Goal: Information Seeking & Learning: Learn about a topic

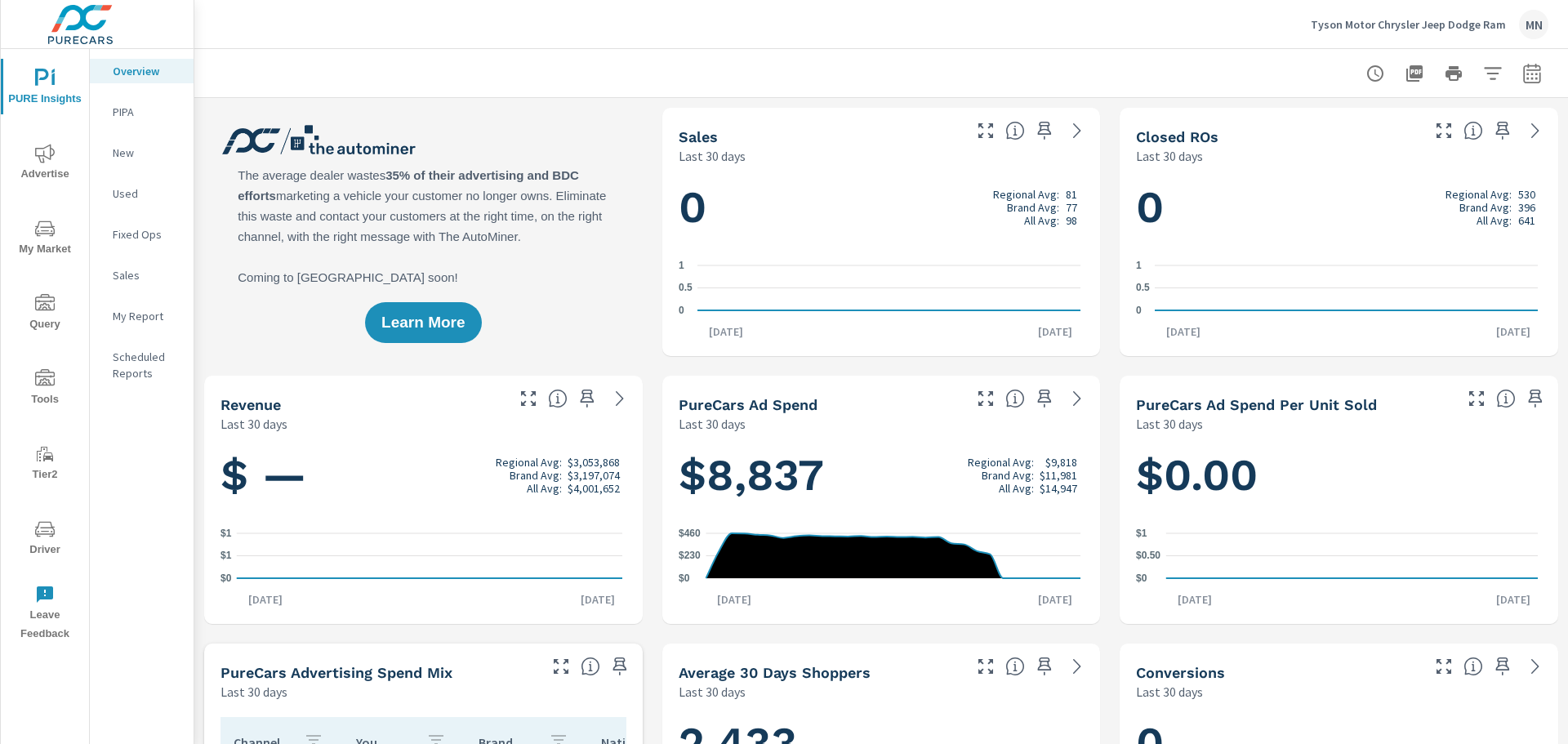
click at [47, 155] on icon "nav menu" at bounding box center [45, 153] width 20 height 20
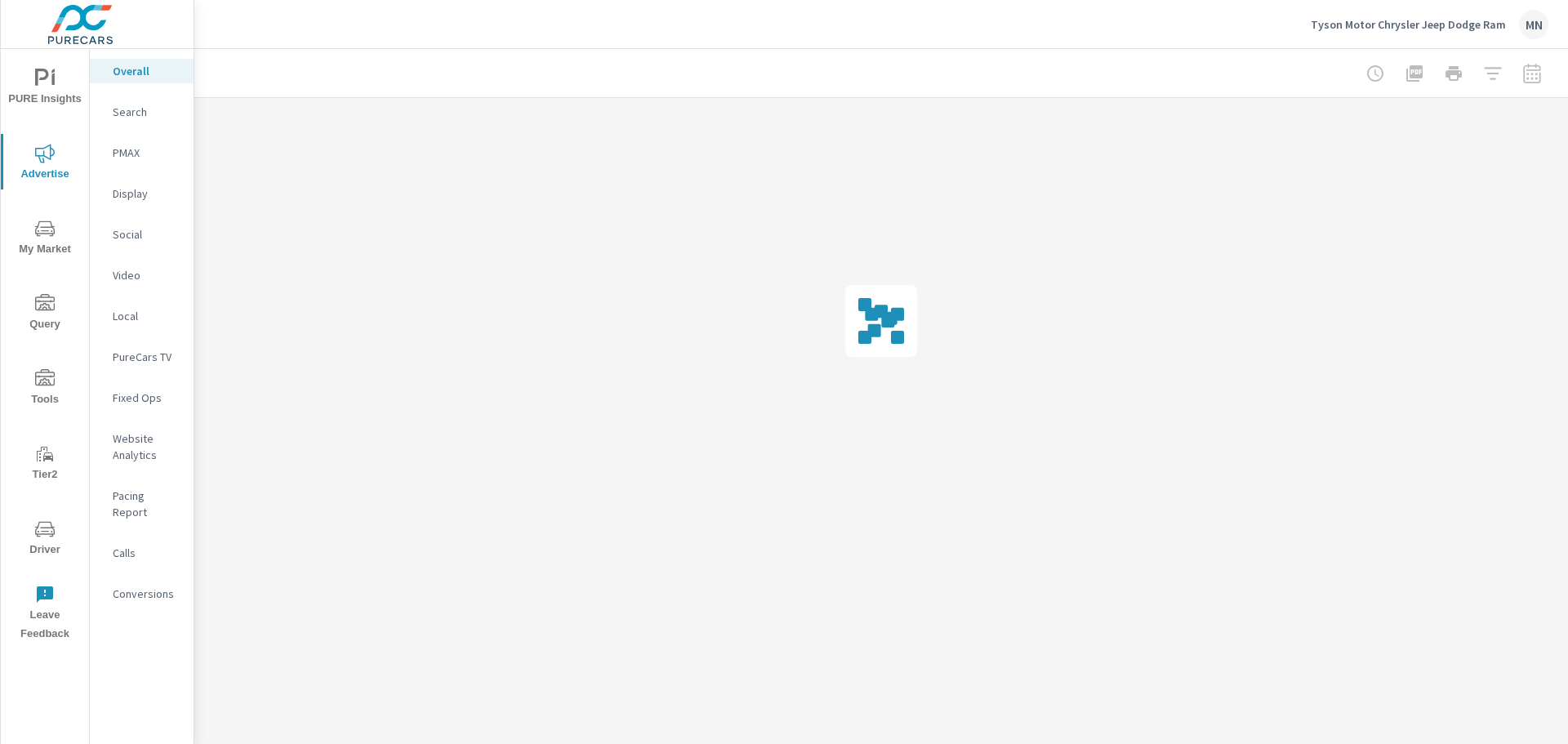
click at [157, 363] on p "PureCars TV" at bounding box center [146, 358] width 68 height 17
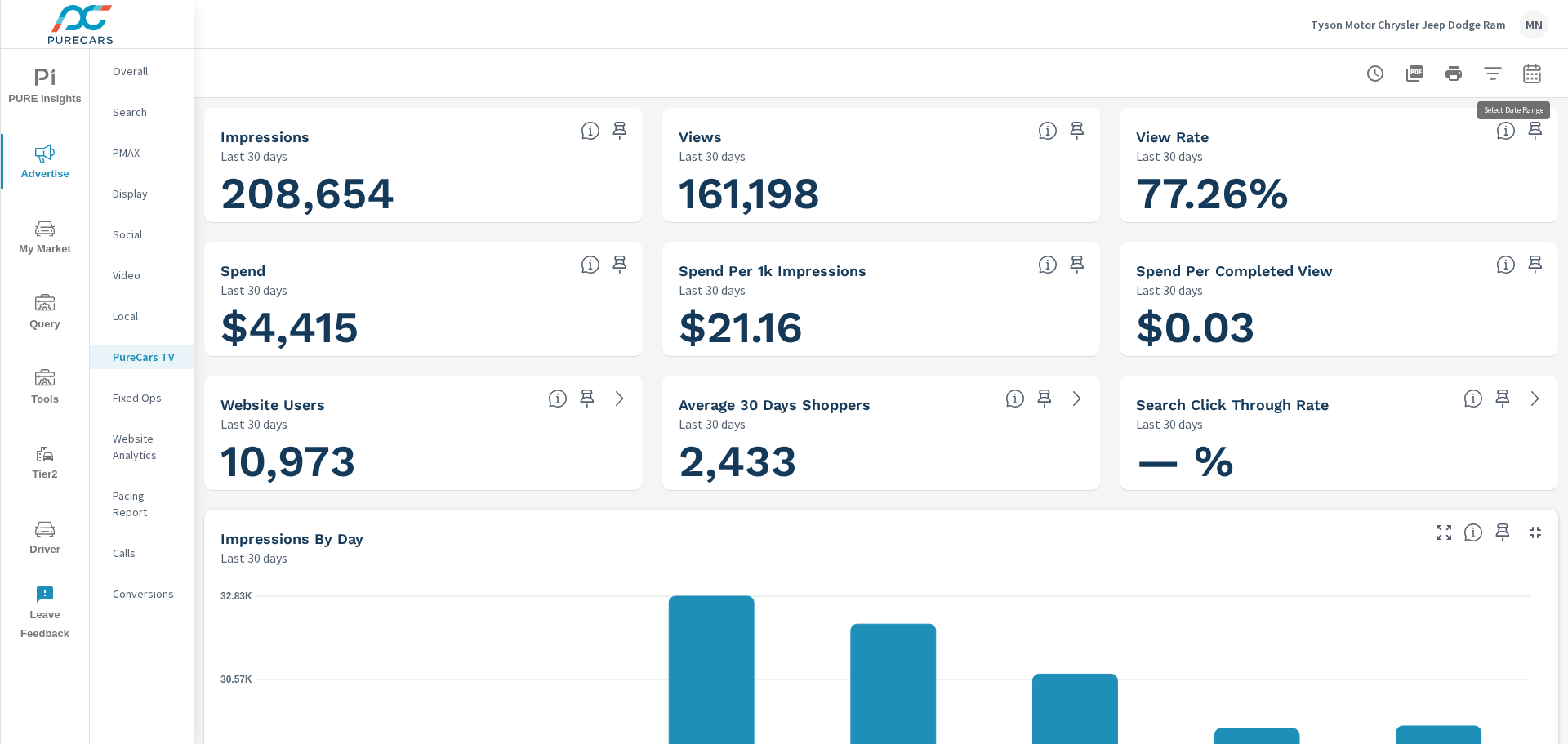
click at [1521, 77] on icon "button" at bounding box center [1531, 73] width 20 height 20
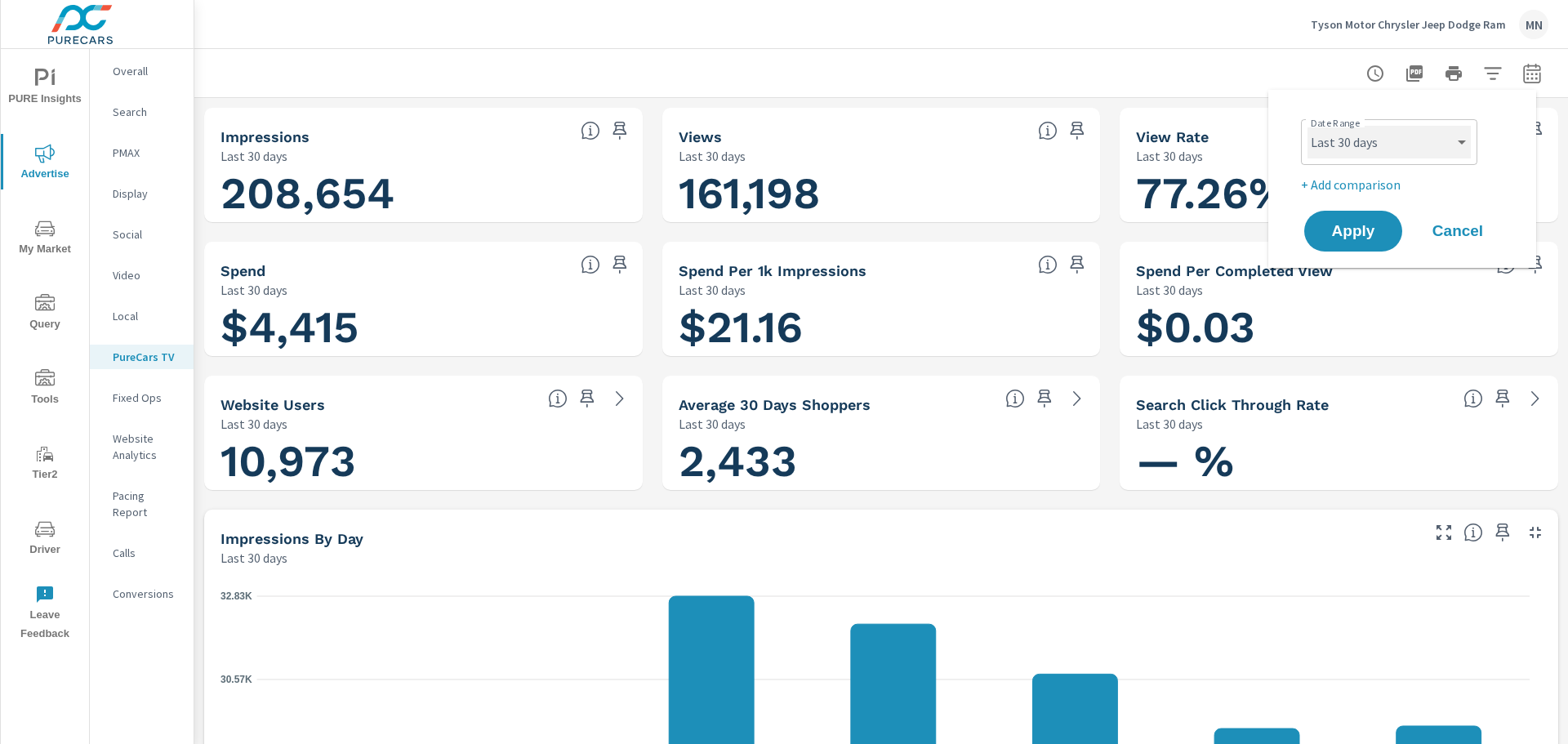
click at [1374, 138] on select "Custom [DATE] Last week Last 7 days Last 14 days Last 30 days Last 45 days Last…" at bounding box center [1388, 142] width 163 height 33
click at [1307, 126] on select "Custom [DATE] Last week Last 7 days Last 14 days Last 30 days Last 45 days Last…" at bounding box center [1388, 142] width 163 height 33
select select "custom"
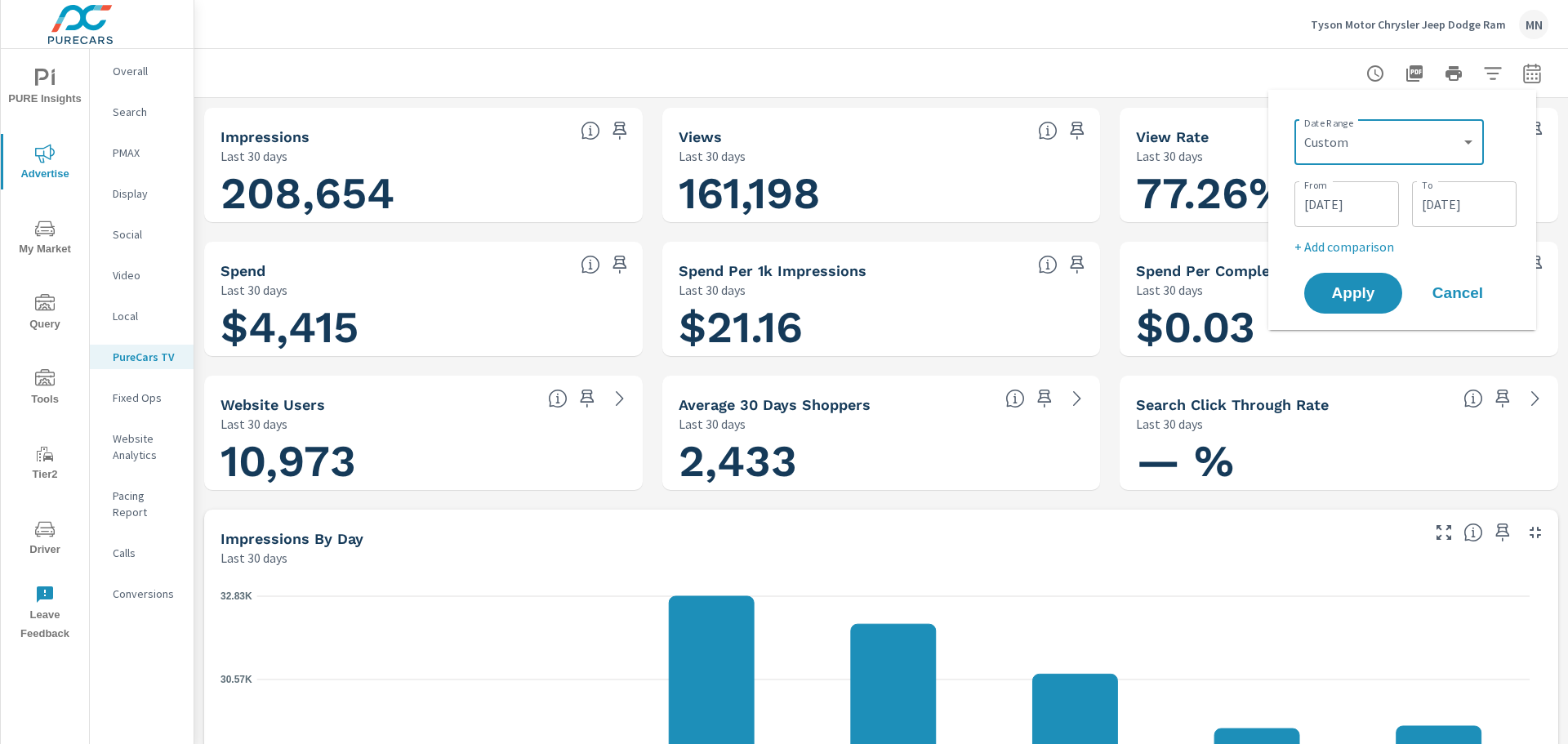
click at [1360, 214] on input "[DATE]" at bounding box center [1347, 204] width 91 height 33
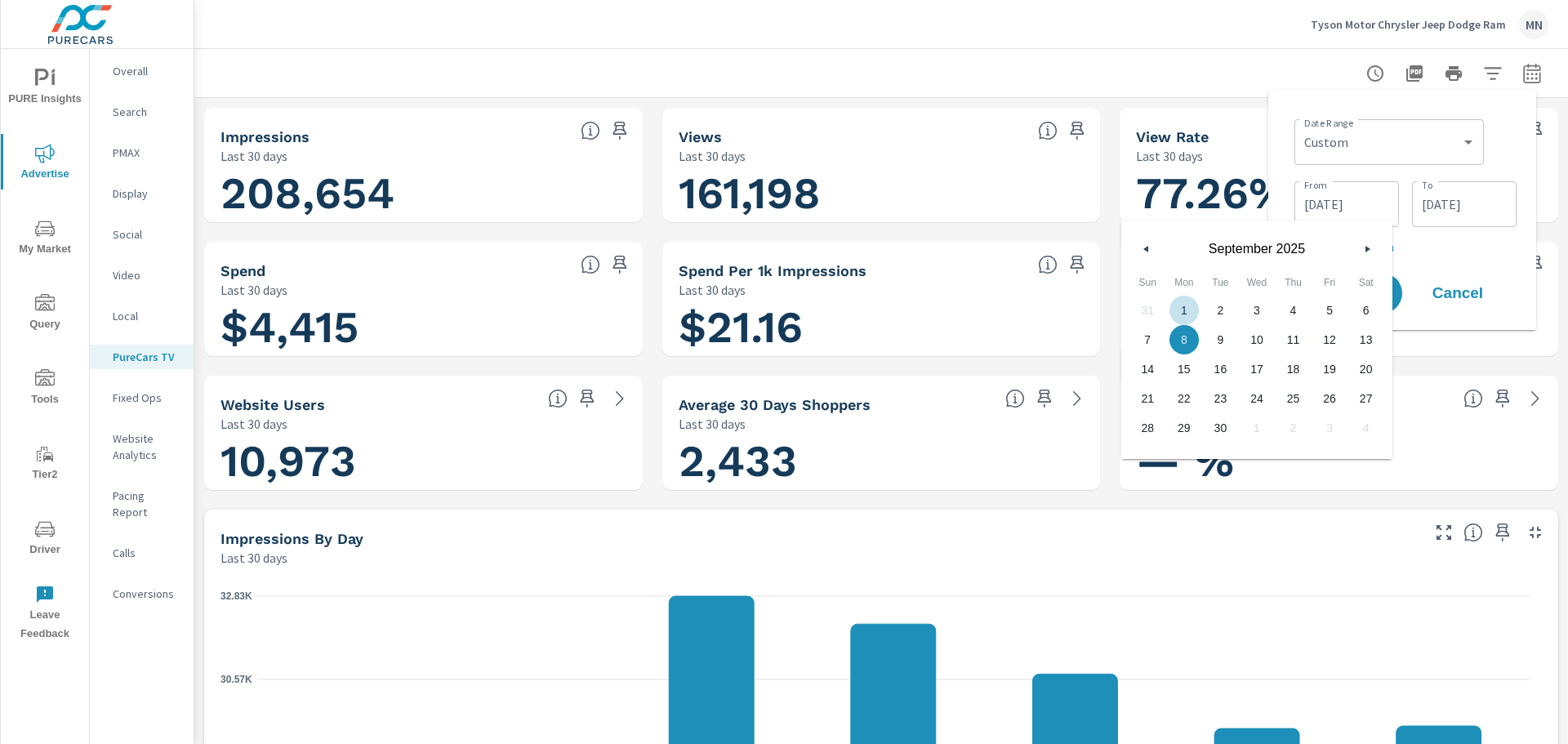
click at [1188, 315] on span "1" at bounding box center [1184, 310] width 36 height 21
type input "[DATE]"
click at [1454, 210] on input "[DATE]" at bounding box center [1464, 204] width 91 height 33
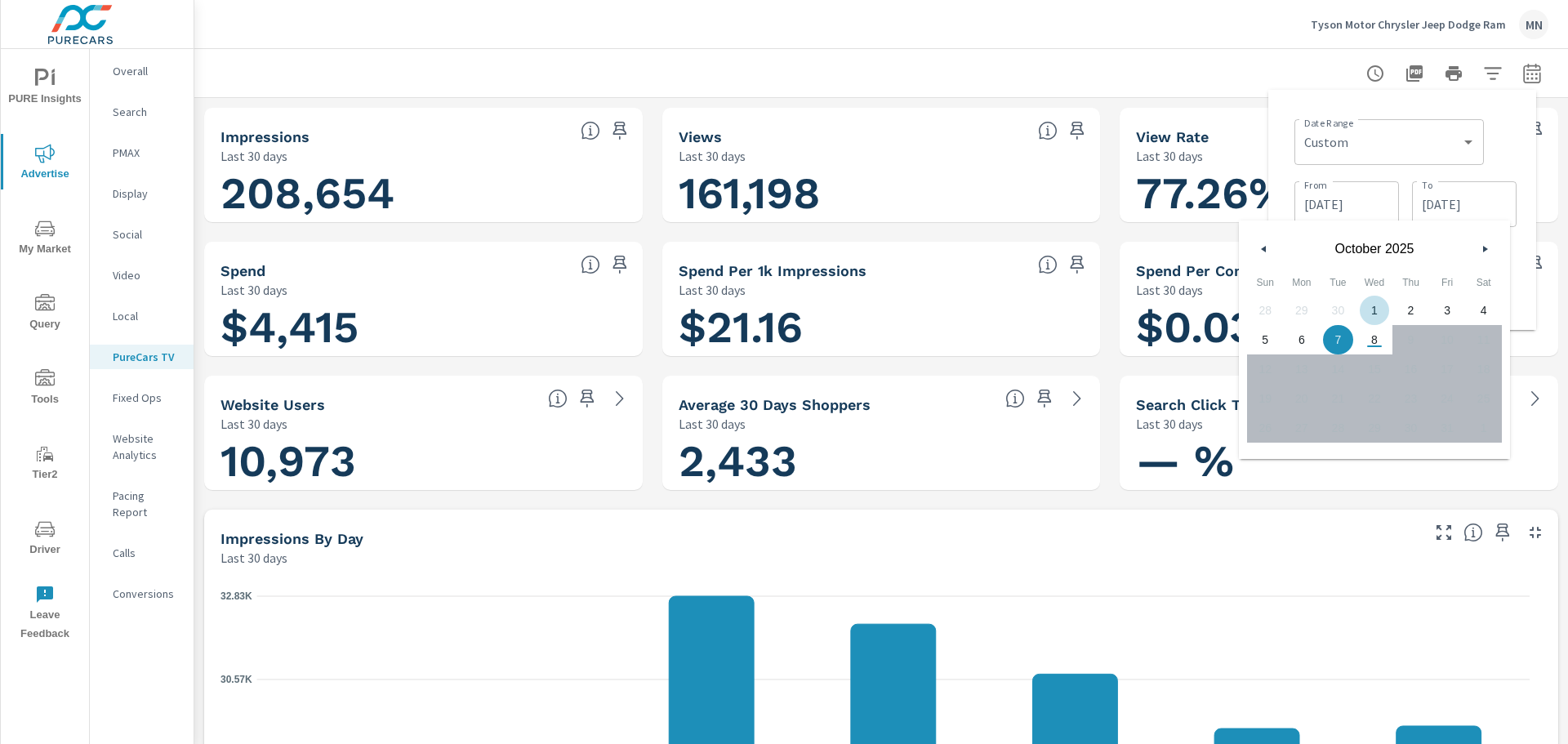
click at [1265, 246] on icon "button" at bounding box center [1261, 249] width 8 height 7
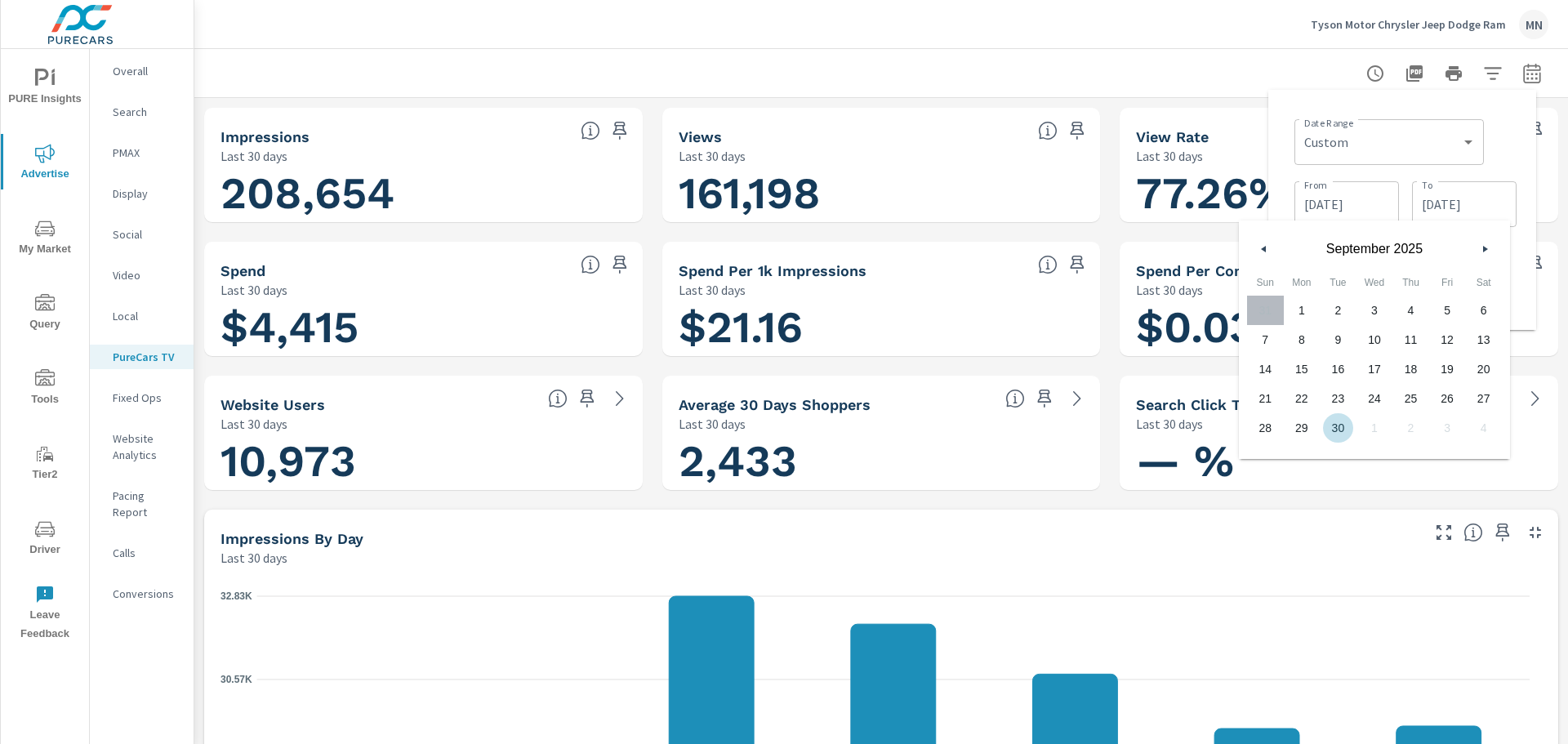
click at [1343, 433] on span "30" at bounding box center [1337, 427] width 36 height 21
type input "[DATE]"
click at [1282, 109] on div "Date Range Custom [DATE] Last week Last 7 days Last 14 days Last 30 days Last 4…" at bounding box center [1402, 210] width 242 height 214
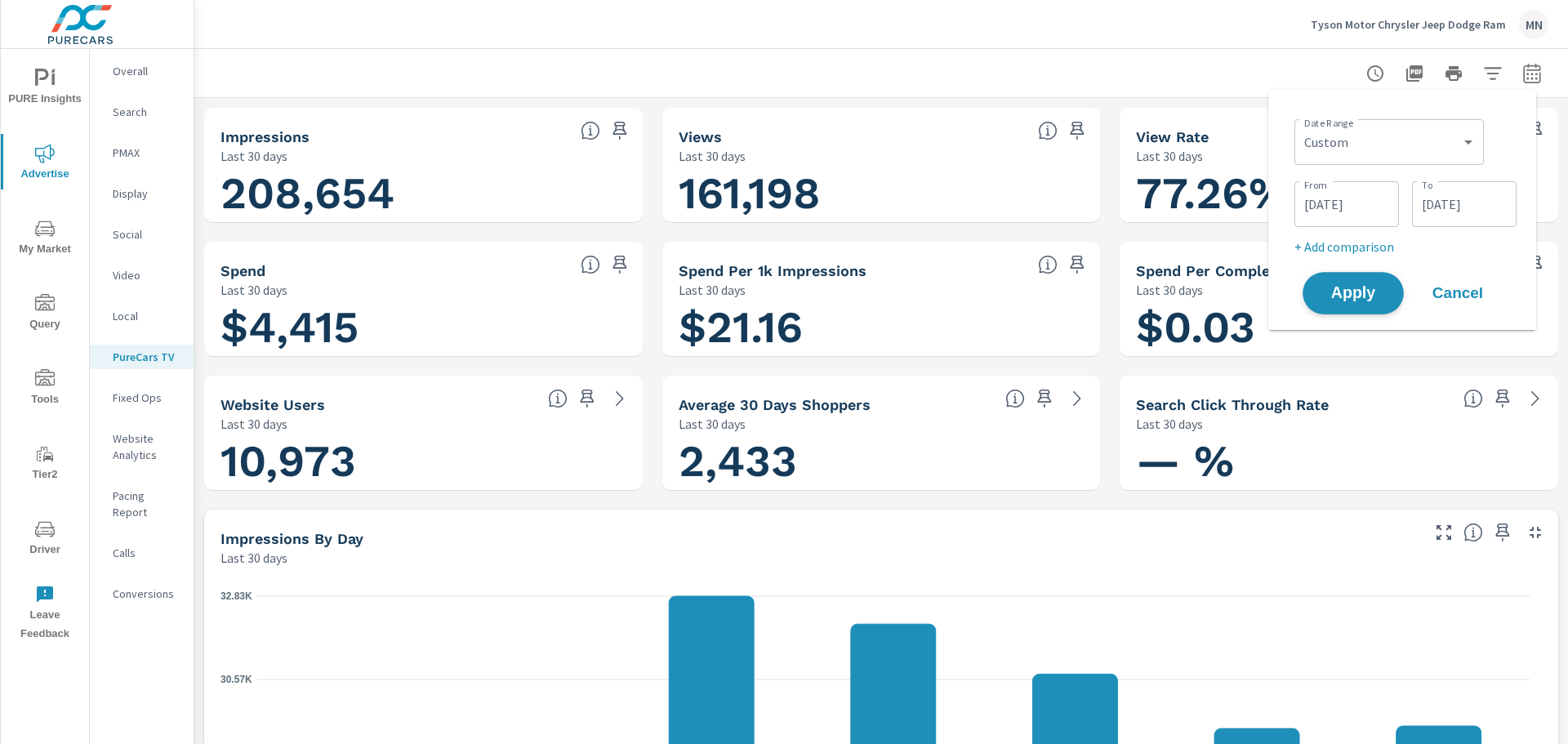
click at [1354, 301] on span "Apply" at bounding box center [1353, 293] width 67 height 16
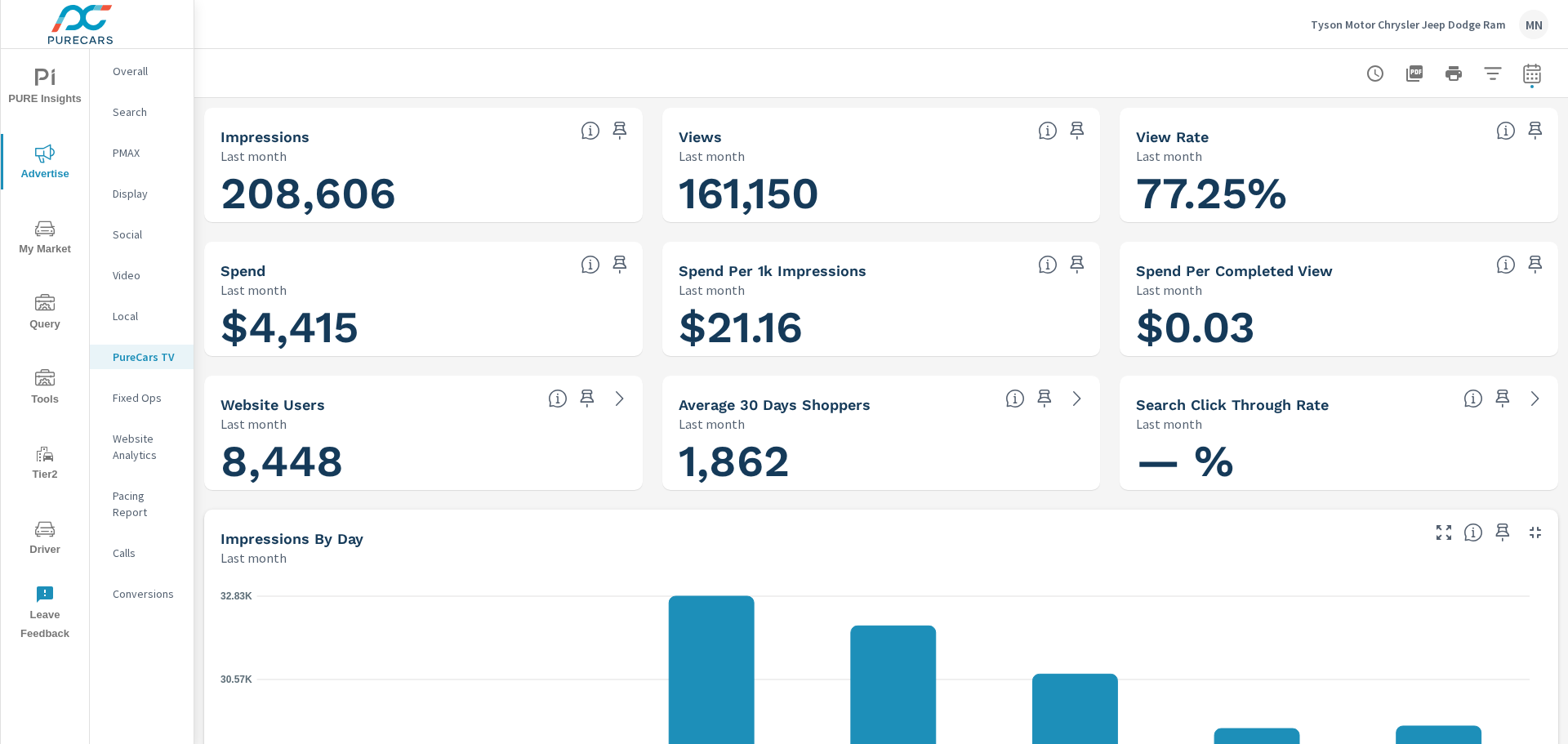
click at [1525, 532] on icon "button" at bounding box center [1534, 533] width 20 height 20
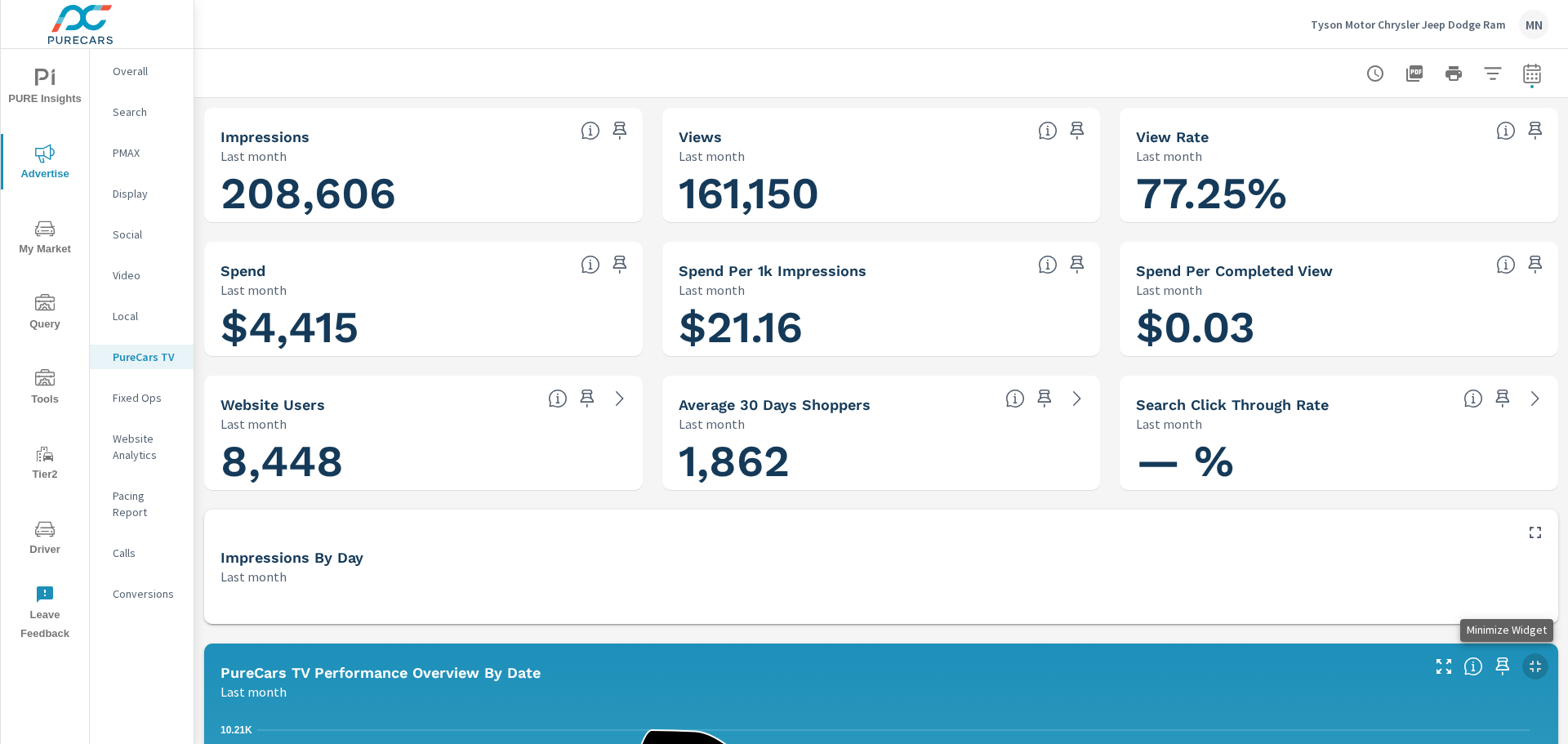
click at [1525, 669] on icon "button" at bounding box center [1534, 666] width 20 height 20
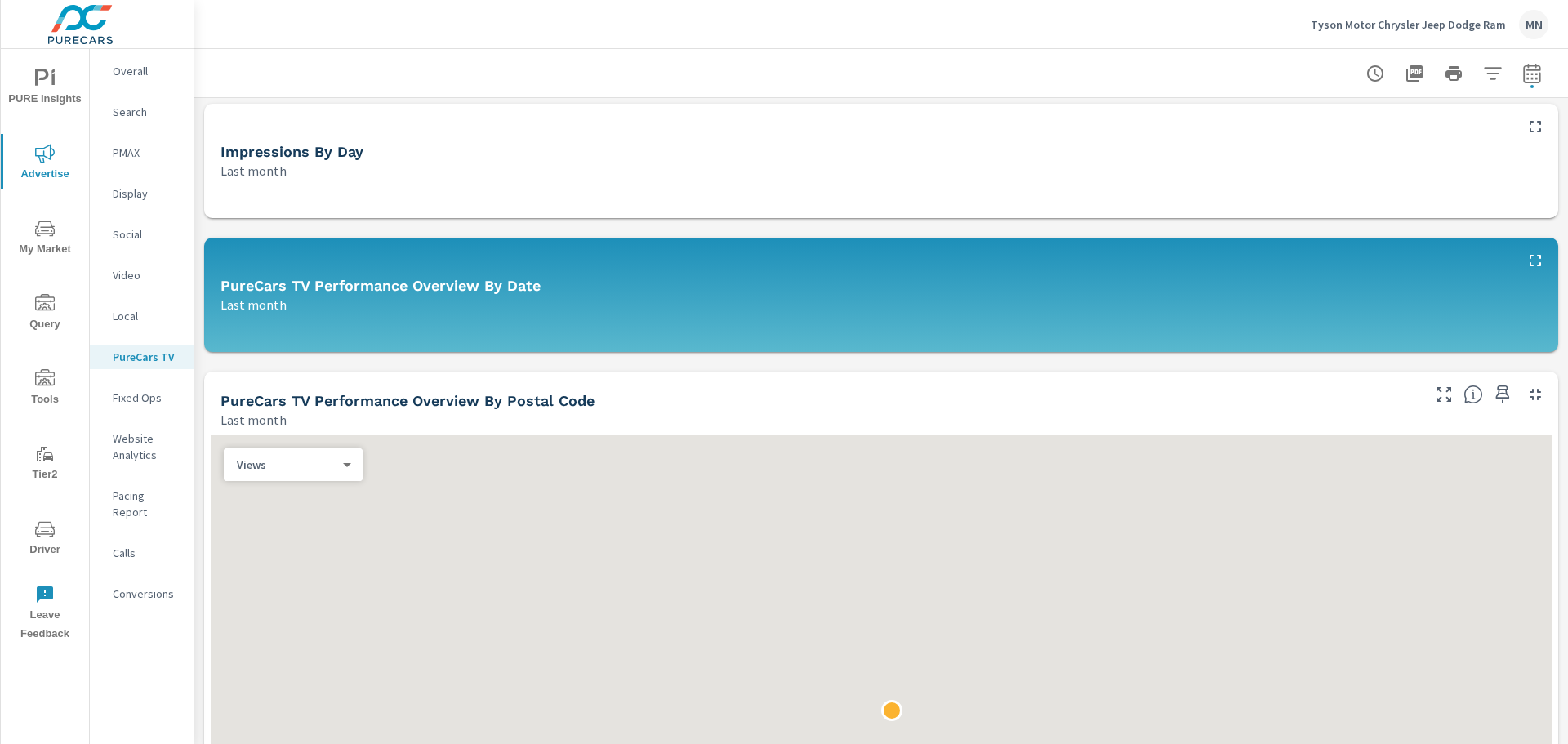
scroll to position [409, 0]
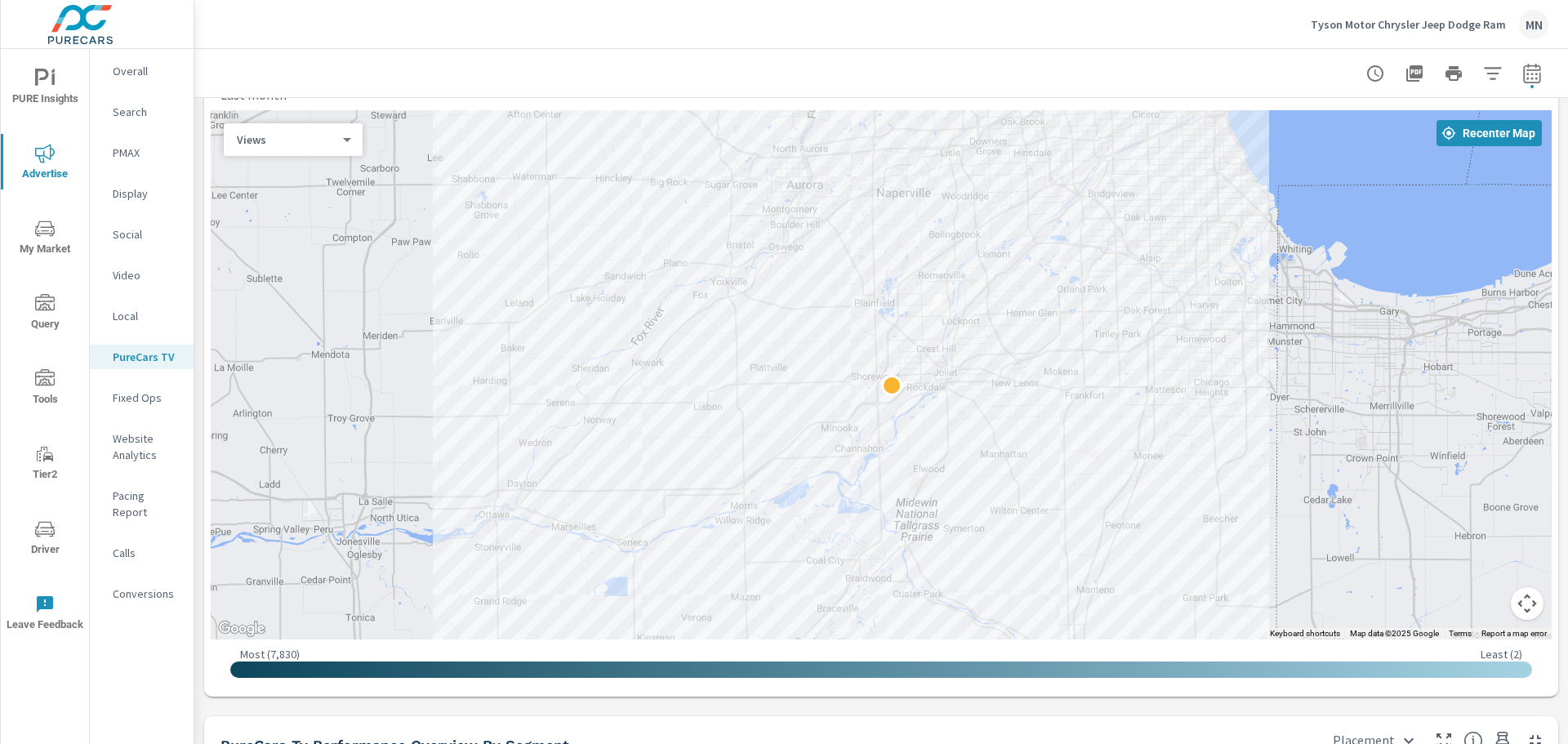
scroll to position [613, 0]
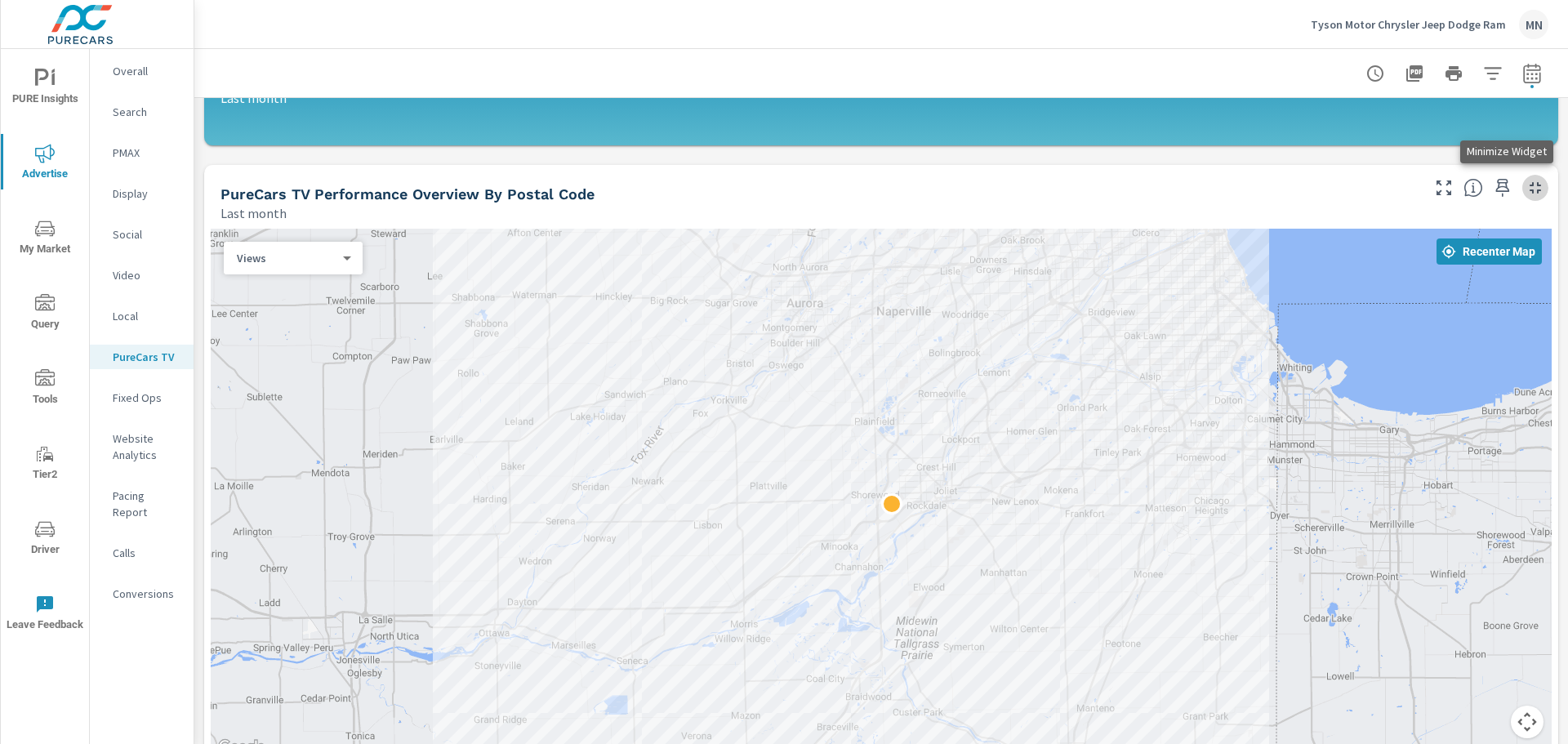
click at [1525, 184] on icon "button" at bounding box center [1534, 187] width 20 height 20
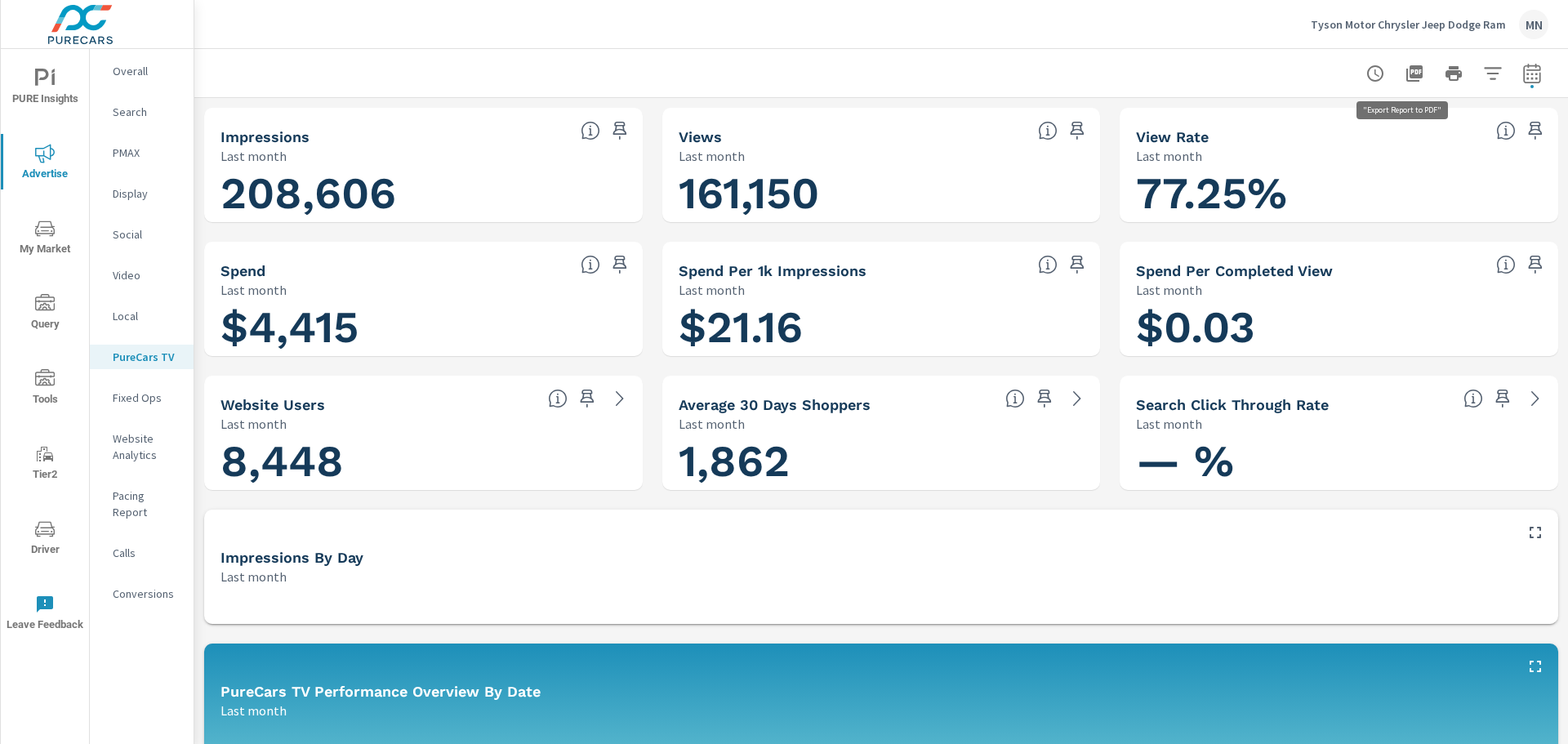
click at [1406, 65] on icon "button" at bounding box center [1414, 74] width 17 height 17
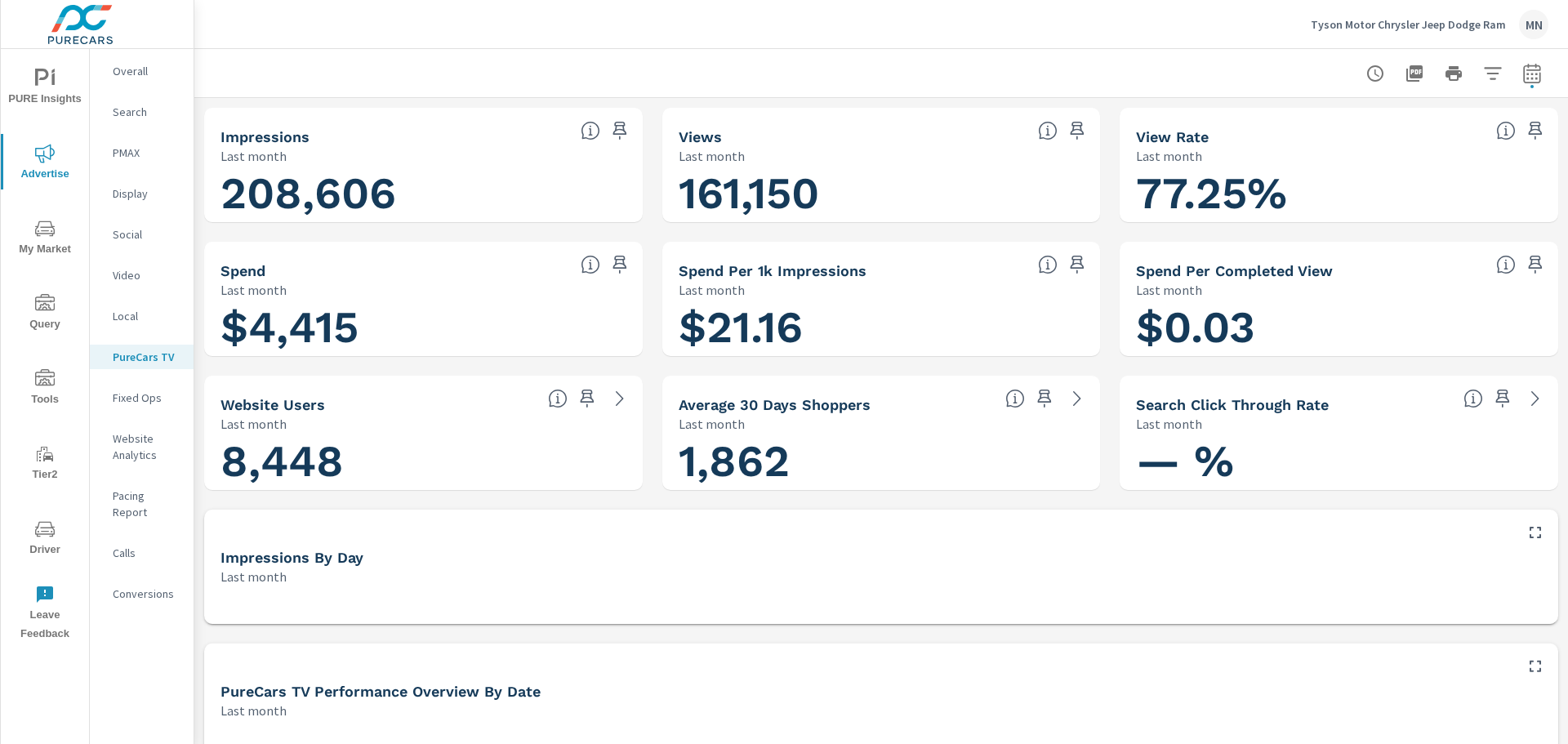
click at [136, 75] on p "Overall" at bounding box center [146, 72] width 68 height 17
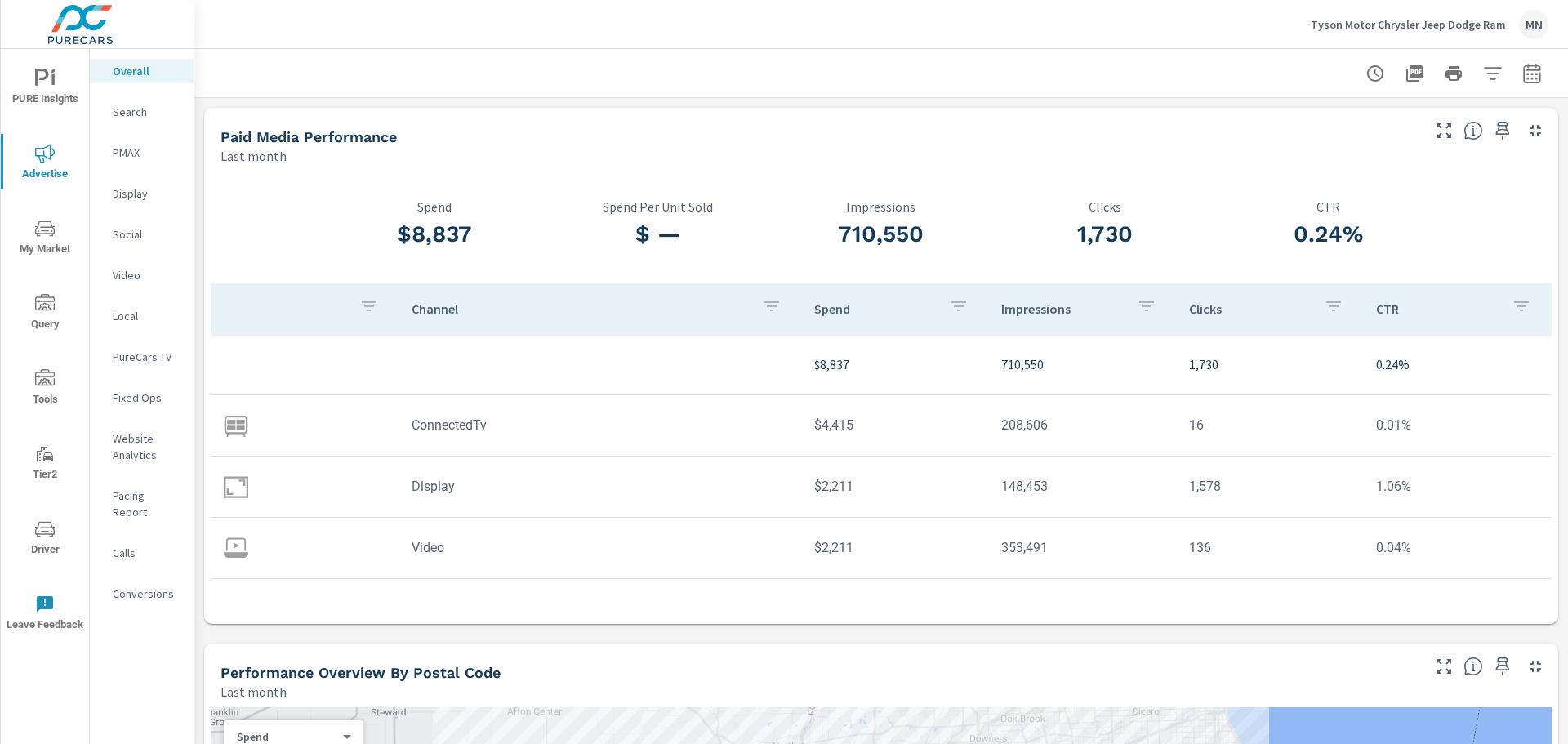
click at [134, 110] on p "Search" at bounding box center [146, 112] width 68 height 17
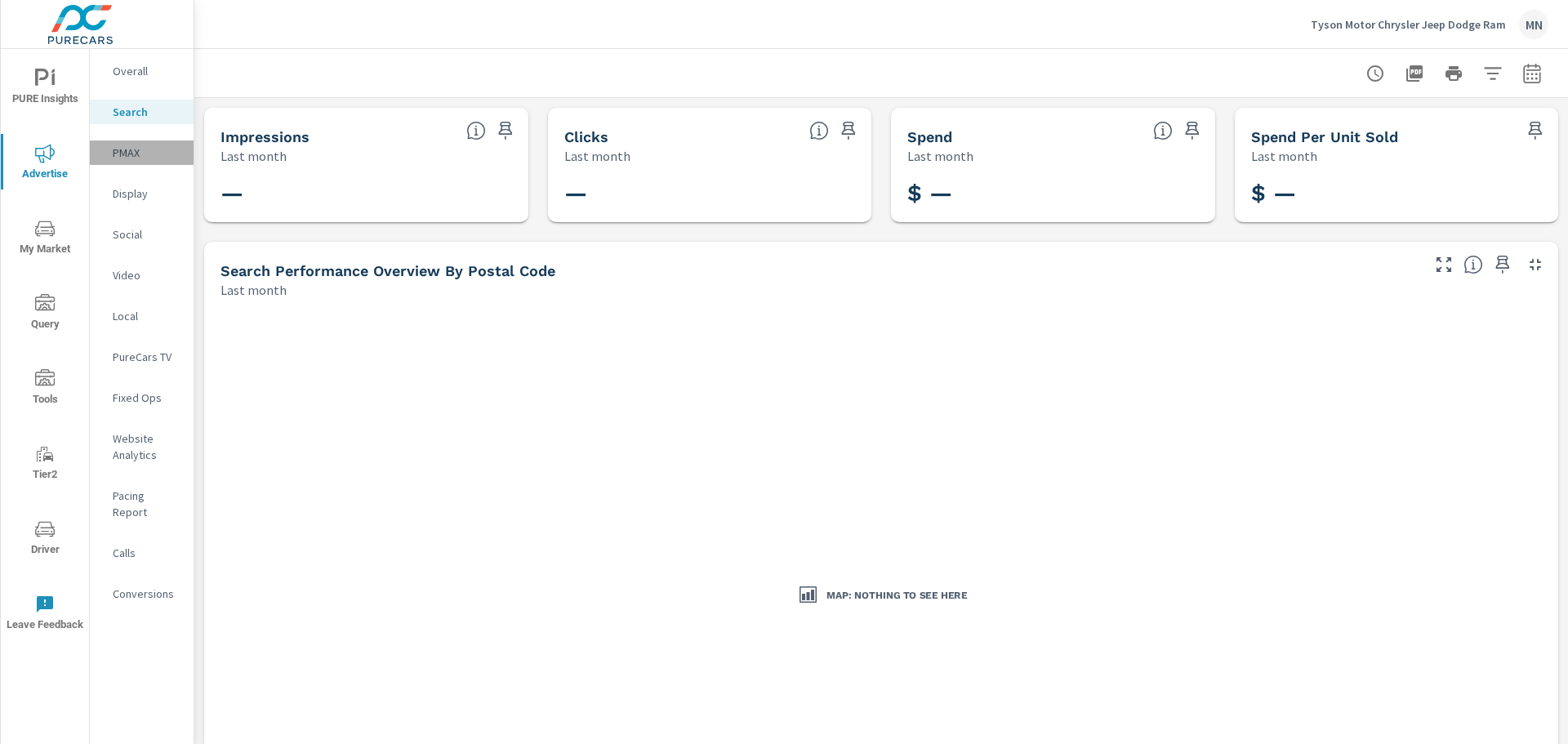
click at [121, 152] on p "PMAX" at bounding box center [146, 153] width 68 height 17
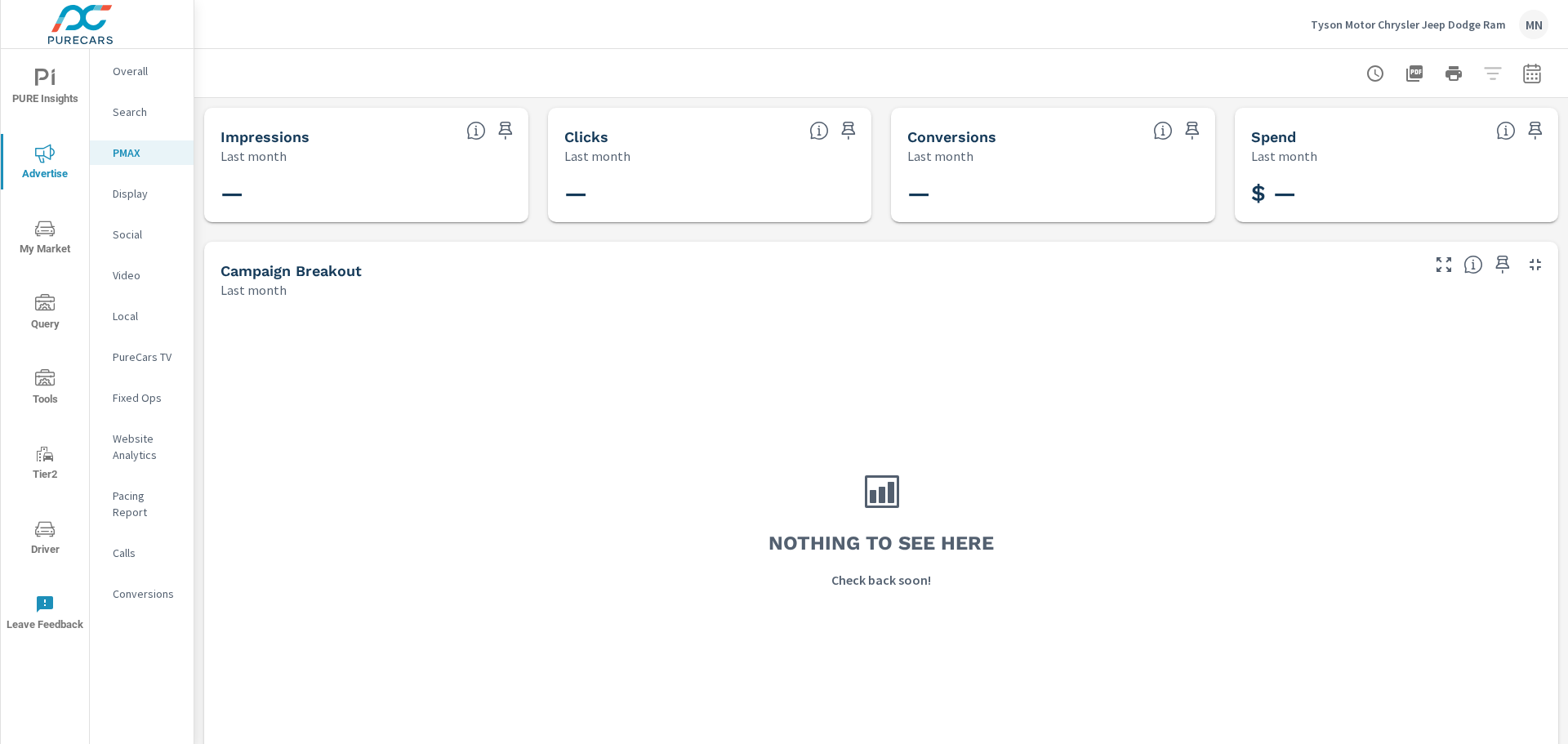
click at [138, 190] on p "Display" at bounding box center [146, 194] width 68 height 17
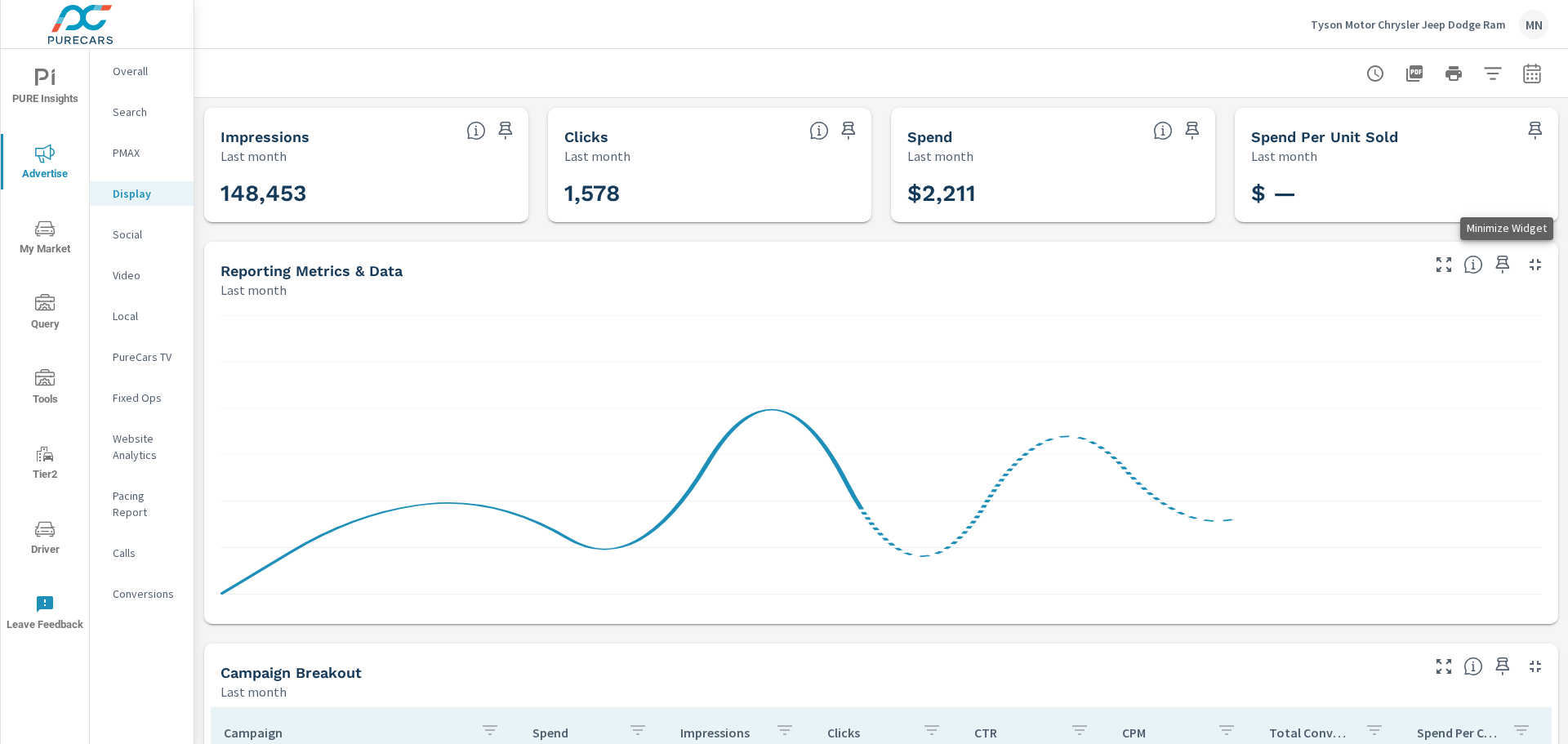
click at [1529, 263] on icon "button" at bounding box center [1534, 264] width 11 height 11
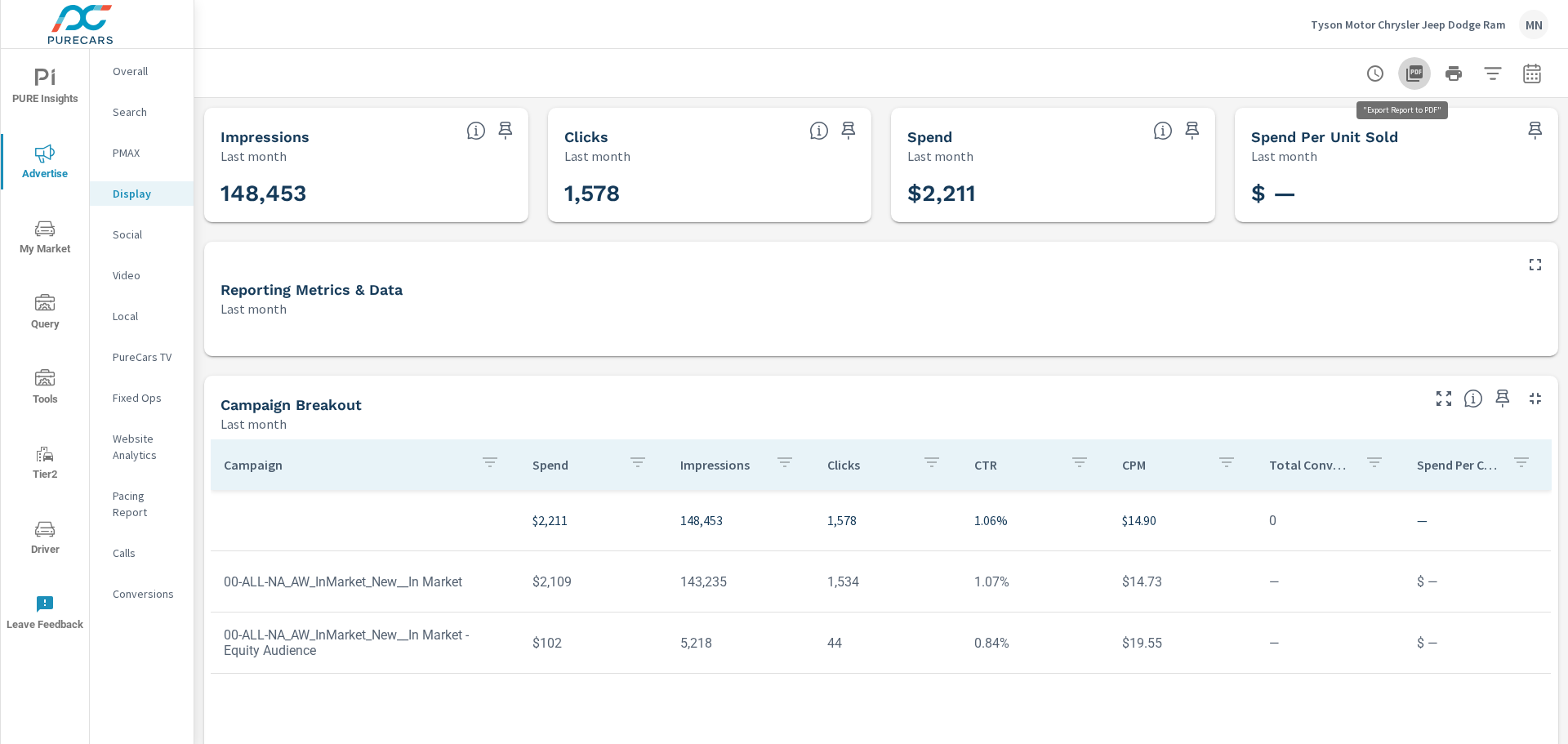
click at [1404, 70] on icon "button" at bounding box center [1414, 73] width 20 height 20
click at [127, 229] on p "Social" at bounding box center [146, 235] width 68 height 17
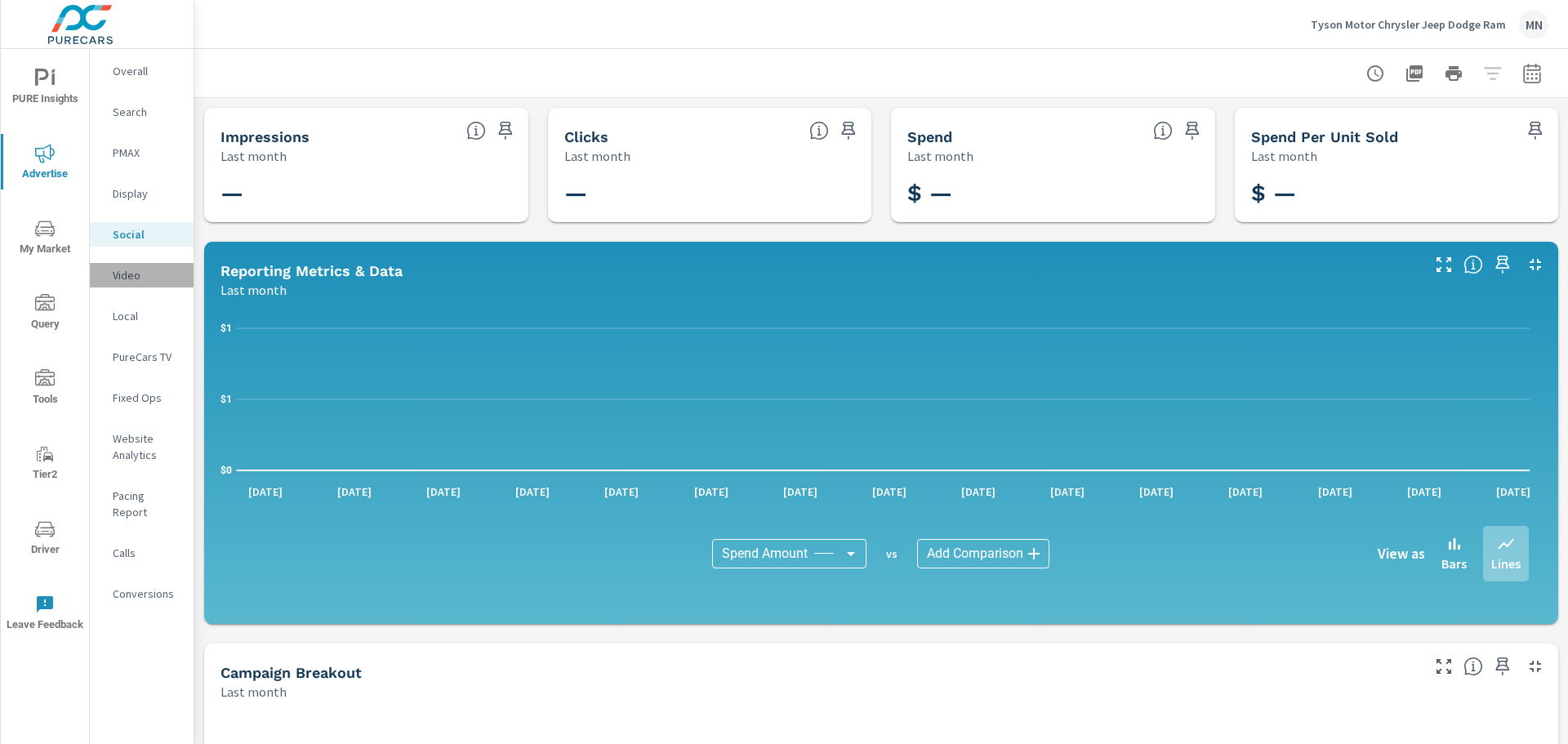
click at [142, 279] on p "Video" at bounding box center [146, 276] width 68 height 17
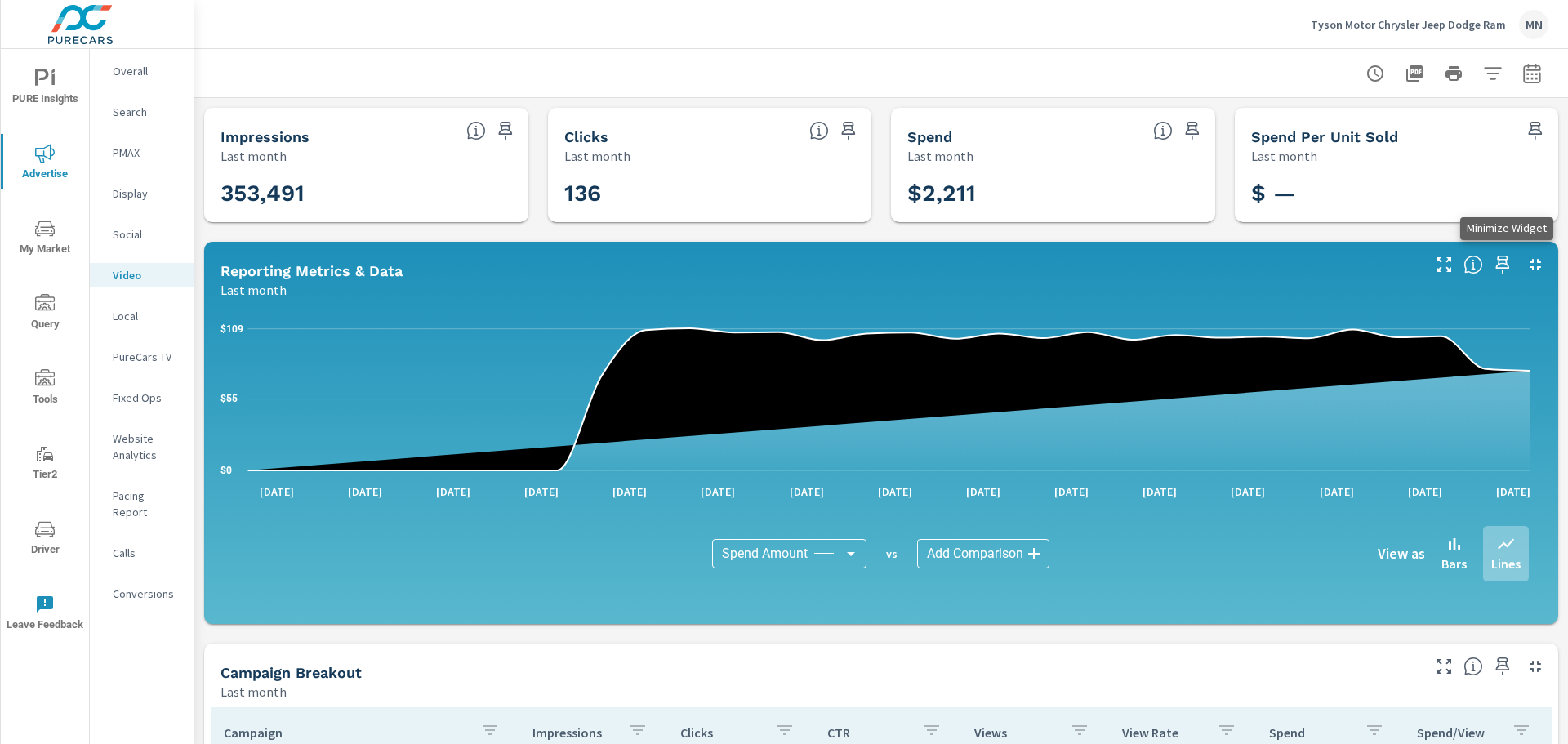
click at [1525, 258] on icon "button" at bounding box center [1534, 264] width 20 height 20
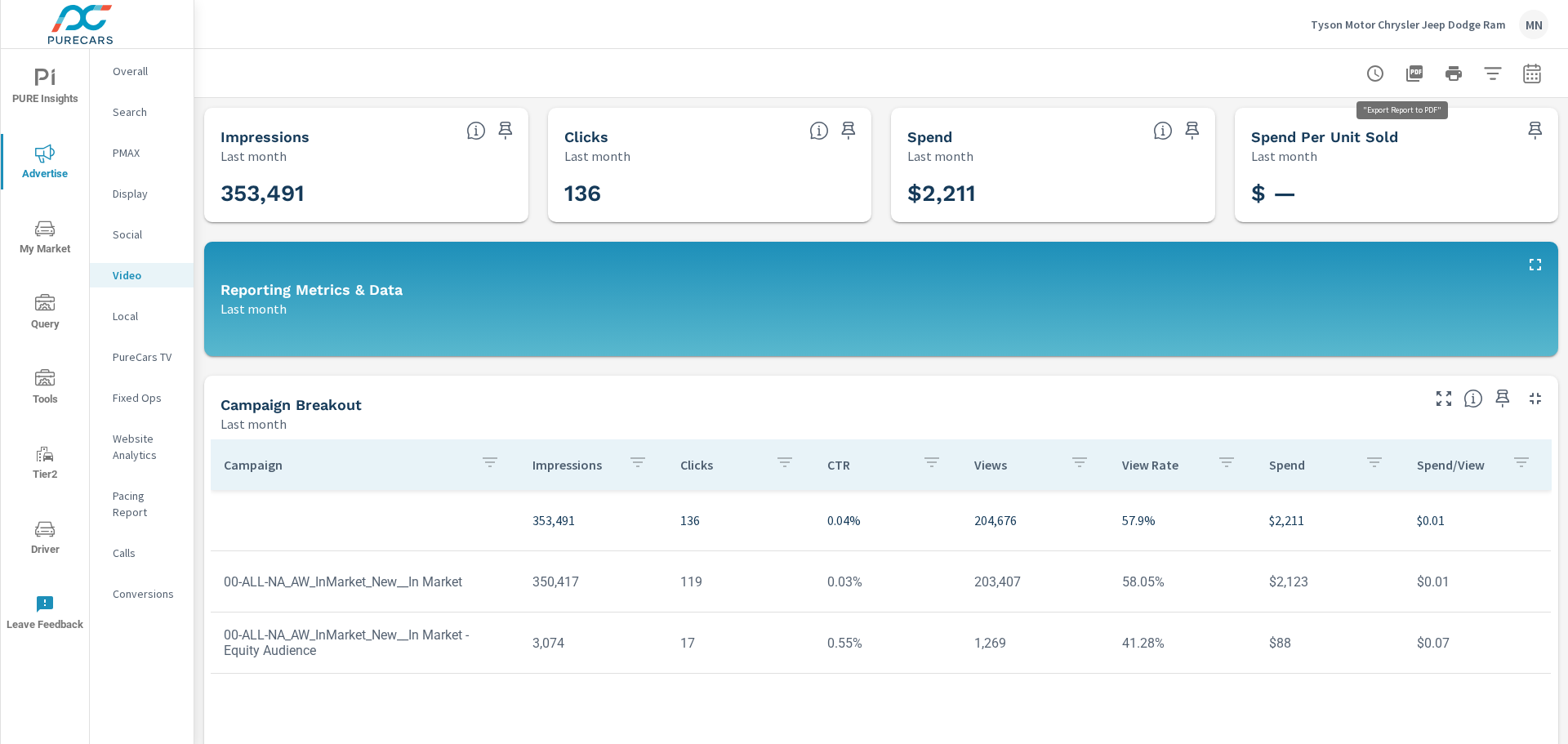
click at [1406, 75] on icon "button" at bounding box center [1414, 74] width 17 height 17
